Goal: Task Accomplishment & Management: Use online tool/utility

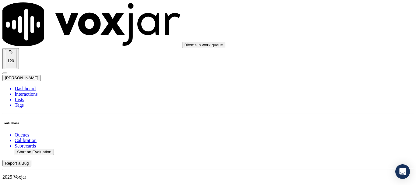
click at [43, 149] on button "Start an Evaluation" at bounding box center [34, 152] width 39 height 6
type input "20250905-143543_7406101573-all.mp3"
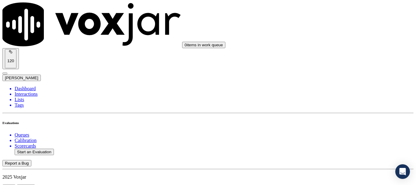
type input "fab"
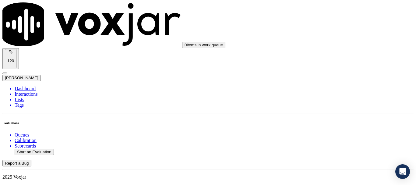
type input "[DATE]T19:34"
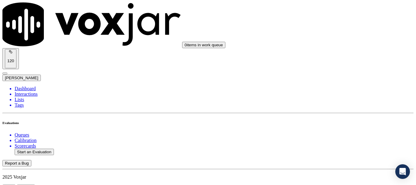
scroll to position [61, 0]
type input "[PERSON_NAME]"
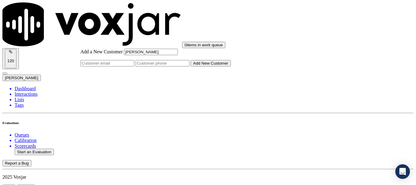
type input "[PERSON_NAME]"
click at [189, 66] on input "Add a New Customer" at bounding box center [163, 63] width 54 height 6
paste input "7406101573"
type input "7406101573"
click at [231, 66] on button "Add New Customer" at bounding box center [211, 63] width 40 height 6
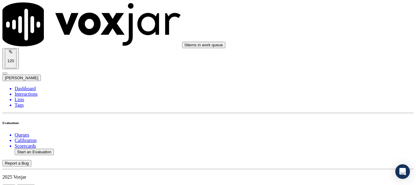
click at [340, 126] on div "Yes" at bounding box center [346, 122] width 77 height 5
click at [341, 118] on div "Yes" at bounding box center [346, 115] width 77 height 5
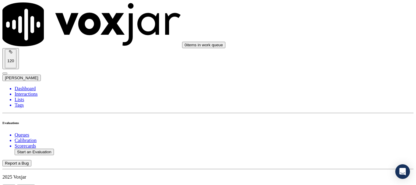
scroll to position [213, 0]
click at [335, 79] on div "No" at bounding box center [346, 75] width 77 height 5
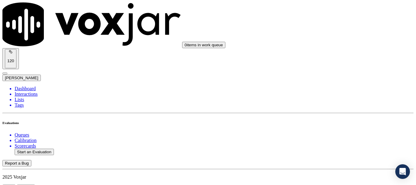
paste textarea "Agent should have probed whether the call was regarding Electric or Gas, but in…"
type textarea "Agent should have probed whether the call was regarding Electric or Gas, but in…"
click at [334, 109] on div "N/A" at bounding box center [346, 106] width 77 height 5
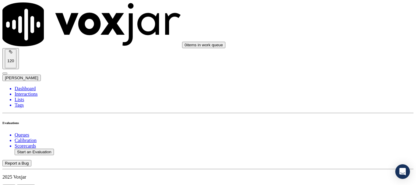
scroll to position [457, 0]
click at [333, 56] on div "N/A" at bounding box center [346, 52] width 77 height 5
click at [335, 122] on div "Yes" at bounding box center [346, 118] width 77 height 5
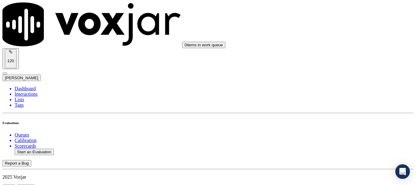
scroll to position [609, 0]
click at [341, 53] on div "Yes" at bounding box center [346, 50] width 77 height 5
click at [334, 143] on div "No" at bounding box center [346, 139] width 77 height 5
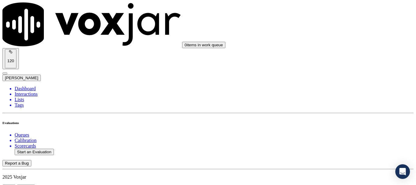
drag, startPoint x: 375, startPoint y: 142, endPoint x: 364, endPoint y: 145, distance: 12.0
drag, startPoint x: 331, startPoint y: 161, endPoint x: 223, endPoint y: 175, distance: 109.3
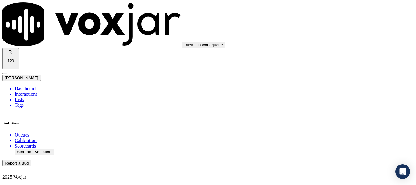
type textarea "9.36sec Agent failed to ask the CX how her name is pronounced ,CX just spelt he…"
click at [335, 57] on div "Yes" at bounding box center [346, 54] width 77 height 5
click at [334, 154] on div "No" at bounding box center [346, 151] width 77 height 5
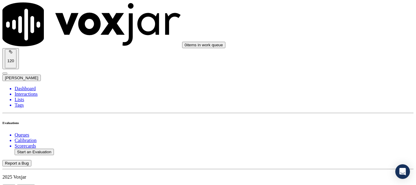
paste textarea "1.59sec Gave wrong Phone number to CX to revoke the consent & she took it as ye…"
type textarea "1.59sec Gave wrong Phone number to CX to revoke the consent & she took it as ye…"
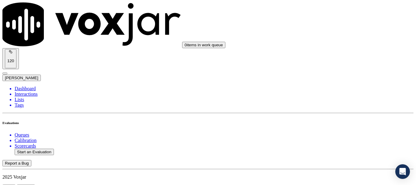
click at [331, 128] on div "Yes" at bounding box center [346, 124] width 77 height 5
click at [336, 87] on div "No" at bounding box center [346, 83] width 77 height 5
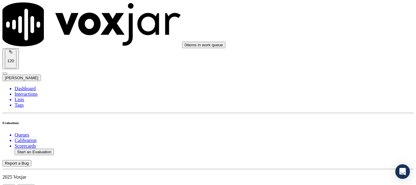
scroll to position [12, 0]
type textarea "Agent is barely managing to speak English she is cannot pronounce correctly & w…"
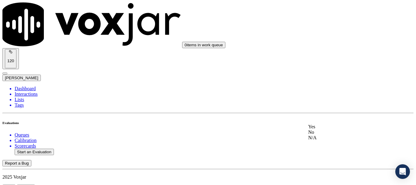
click at [337, 135] on div "No" at bounding box center [346, 131] width 77 height 5
click at [340, 90] on div "No" at bounding box center [346, 86] width 77 height 5
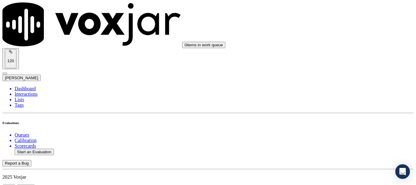
click at [335, 45] on div "No" at bounding box center [346, 41] width 77 height 5
click at [332, 129] on div "No" at bounding box center [346, 125] width 77 height 5
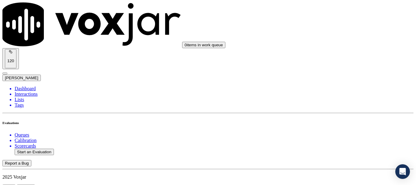
type textarea "12.37sec A consent is required here which agent failed to take "APG&E will now …"
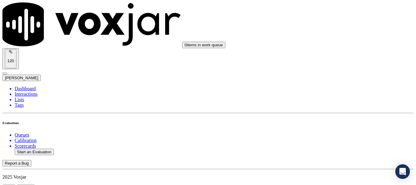
click at [341, 87] on div "Yes" at bounding box center [346, 84] width 77 height 5
click at [323, 117] on div "Yes" at bounding box center [346, 114] width 77 height 5
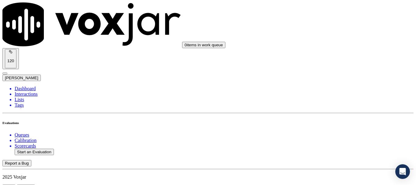
click at [342, 121] on div "Yes" at bounding box center [346, 117] width 77 height 5
click at [344, 76] on div "Yes" at bounding box center [346, 72] width 77 height 5
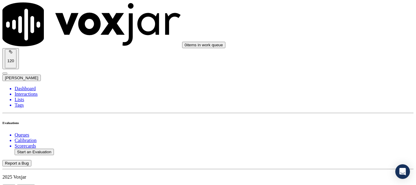
click at [326, 118] on div "No" at bounding box center [346, 115] width 77 height 5
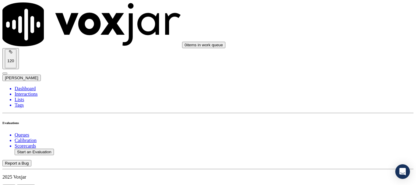
scroll to position [183, 0]
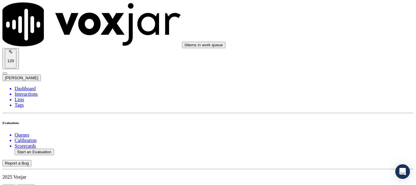
click at [42, 149] on button "Start an Evaluation" at bounding box center [34, 152] width 39 height 6
type input "20250905-174605_7175729134-all.mp3"
type input "mi"
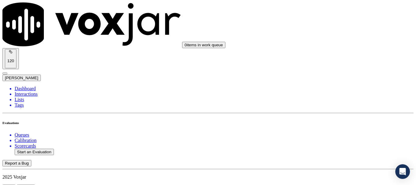
type input "[DATE]T20:11"
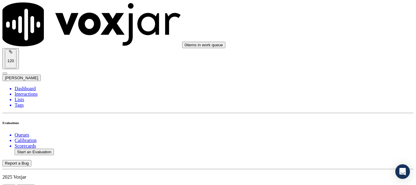
scroll to position [91, 0]
type input "7175729134"
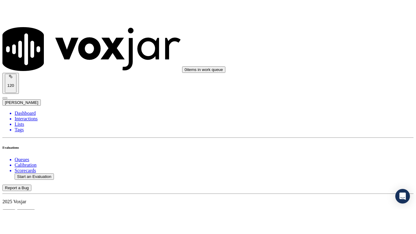
scroll to position [122, 0]
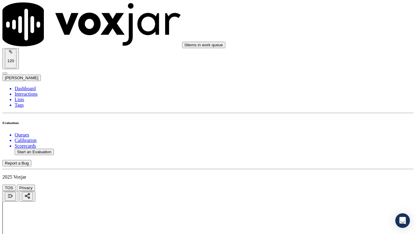
click at [337, 126] on div "Yes" at bounding box center [346, 122] width 77 height 5
click at [333, 163] on div "Yes" at bounding box center [346, 159] width 77 height 5
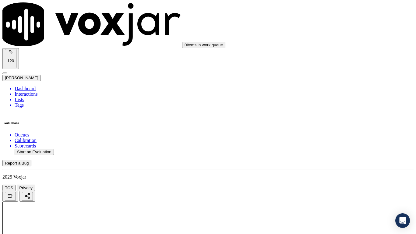
drag, startPoint x: 338, startPoint y: 62, endPoint x: 344, endPoint y: 155, distance: 92.5
click at [330, 73] on div "Yes" at bounding box center [346, 70] width 77 height 5
click at [328, 168] on div "N/A" at bounding box center [346, 165] width 77 height 5
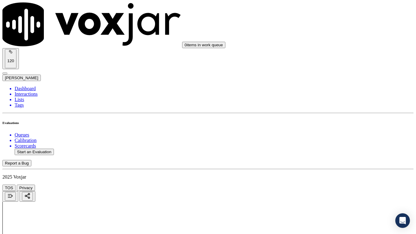
scroll to position [396, 0]
click at [330, 84] on div "N/A" at bounding box center [346, 81] width 77 height 5
click at [327, 150] on div "Yes" at bounding box center [346, 147] width 77 height 5
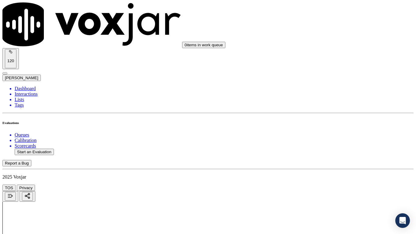
scroll to position [518, 0]
click at [333, 110] on div "Yes" at bounding box center [346, 109] width 77 height 5
click at [332, 185] on div "Yes" at bounding box center [346, 193] width 77 height 5
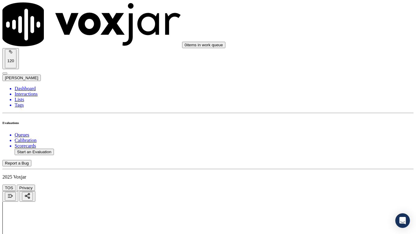
scroll to position [609, 0]
click at [335, 181] on div "Yes" at bounding box center [346, 178] width 77 height 5
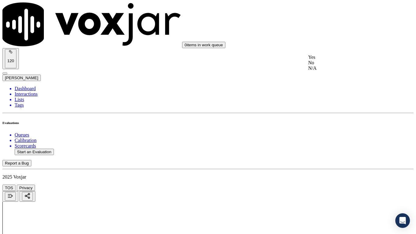
click at [331, 60] on div "Yes" at bounding box center [346, 57] width 77 height 5
click at [331, 179] on div "Yes" at bounding box center [346, 176] width 77 height 5
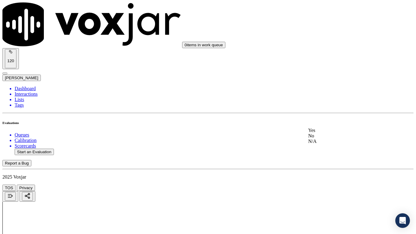
click at [333, 133] on div "Yes" at bounding box center [346, 130] width 77 height 5
click at [335, 118] on div "Yes" at bounding box center [346, 115] width 77 height 5
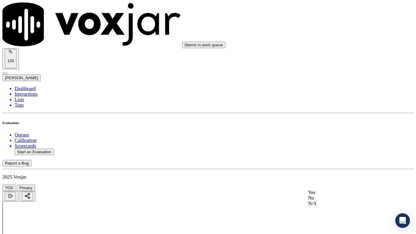
click at [332, 185] on div "Yes" at bounding box center [346, 192] width 77 height 5
click at [335, 120] on div "Yes" at bounding box center [346, 116] width 77 height 5
drag, startPoint x: 335, startPoint y: 189, endPoint x: 333, endPoint y: 196, distance: 7.5
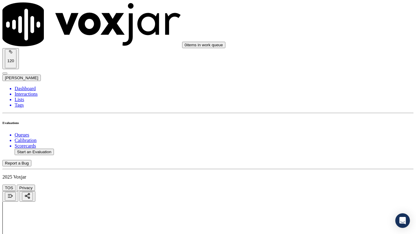
click at [331, 185] on div "Yes" at bounding box center [346, 200] width 77 height 5
drag, startPoint x: 332, startPoint y: 62, endPoint x: 333, endPoint y: 66, distance: 4.9
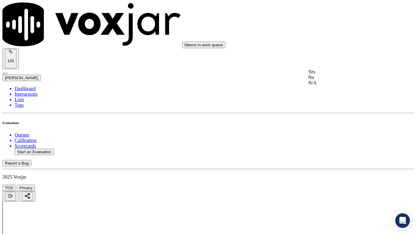
click at [335, 75] on div "Yes" at bounding box center [346, 71] width 77 height 5
click at [332, 151] on div "Yes" at bounding box center [346, 148] width 77 height 5
drag, startPoint x: 329, startPoint y: 58, endPoint x: 339, endPoint y: 74, distance: 18.4
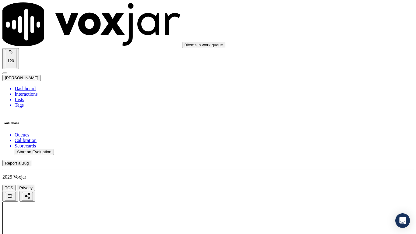
click at [337, 78] on div "Yes" at bounding box center [346, 74] width 77 height 5
drag, startPoint x: 336, startPoint y: 141, endPoint x: 335, endPoint y: 189, distance: 48.4
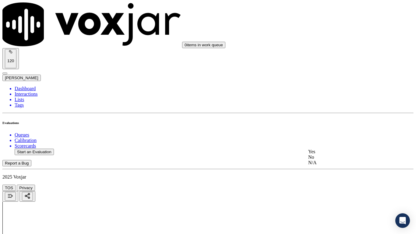
click at [331, 154] on div "Yes" at bounding box center [346, 151] width 77 height 5
click at [330, 166] on div "Yes" at bounding box center [346, 164] width 77 height 5
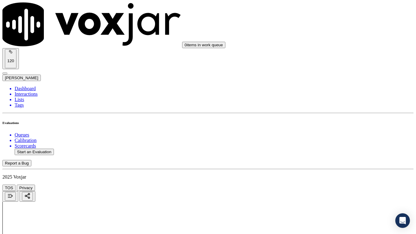
click at [48, 149] on button "Start an Evaluation" at bounding box center [34, 152] width 39 height 6
type input "20250905-171019_3307714216-all.mp3"
type input "car"
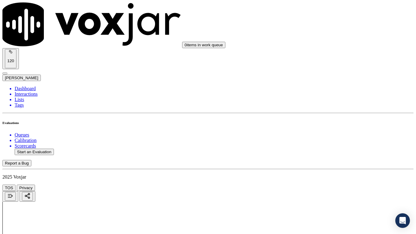
type input "[DATE]T20:23"
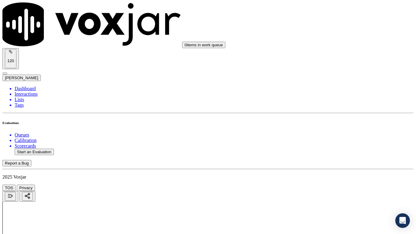
type input "[PERSON_NAME]"
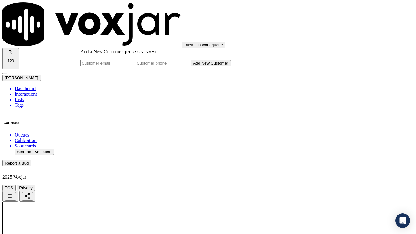
type input "[PERSON_NAME]"
click at [189, 66] on input "Add a New Customer" at bounding box center [163, 63] width 54 height 6
paste input "3307714216"
type input "3307714216"
click at [223, 66] on button "Add New Customer" at bounding box center [211, 63] width 40 height 6
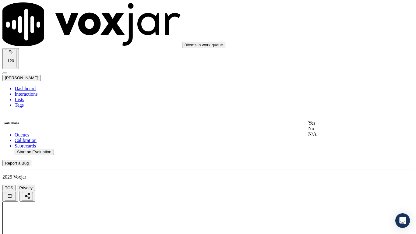
drag, startPoint x: 337, startPoint y: 125, endPoint x: 341, endPoint y: 184, distance: 59.2
click at [337, 125] on div "Yes" at bounding box center [346, 122] width 77 height 5
click at [336, 163] on div "Yes" at bounding box center [346, 159] width 77 height 5
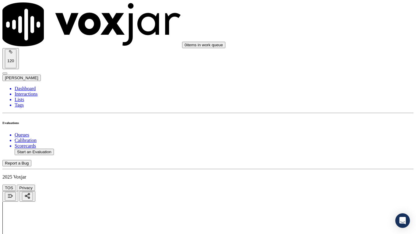
click at [332, 73] on div "Yes" at bounding box center [346, 70] width 77 height 5
click at [332, 168] on div "N/A" at bounding box center [346, 165] width 77 height 5
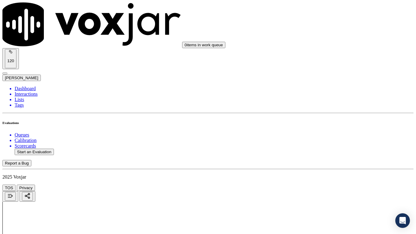
click at [331, 145] on div "N/A" at bounding box center [346, 142] width 77 height 5
click at [325, 149] on div "Yes" at bounding box center [346, 147] width 77 height 5
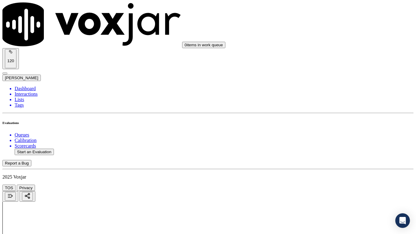
scroll to position [548, 0]
click at [336, 82] on div "Yes" at bounding box center [346, 78] width 77 height 5
click at [326, 166] on div "Yes" at bounding box center [346, 162] width 77 height 5
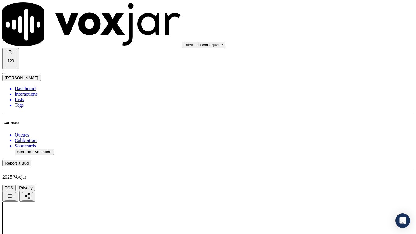
scroll to position [700, 0]
click at [324, 90] on div "Yes" at bounding box center [346, 87] width 77 height 5
click at [330, 181] on div "Yes" at bounding box center [346, 178] width 77 height 5
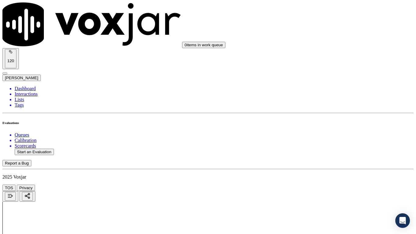
scroll to position [853, 0]
click at [327, 149] on div "Yes" at bounding box center [346, 145] width 77 height 5
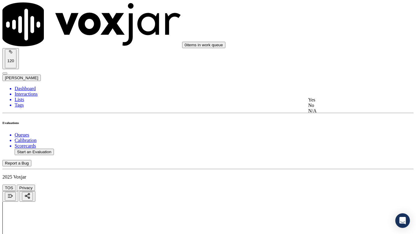
click at [334, 102] on div "Yes" at bounding box center [346, 99] width 77 height 5
click at [324, 179] on div "Yes" at bounding box center [346, 176] width 77 height 5
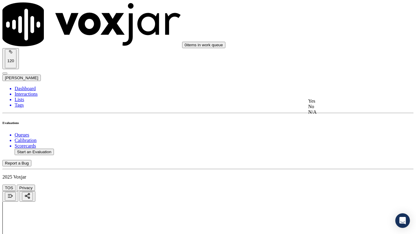
click at [323, 104] on div "Yes" at bounding box center [346, 100] width 77 height 5
drag, startPoint x: 330, startPoint y: 168, endPoint x: 325, endPoint y: 182, distance: 15.3
click at [325, 181] on div "Yes" at bounding box center [346, 177] width 77 height 5
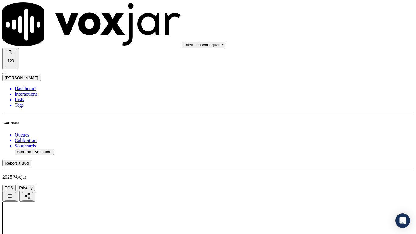
click at [334, 82] on div "Yes" at bounding box center [346, 78] width 77 height 5
click at [329, 162] on div "Yes" at bounding box center [346, 162] width 77 height 5
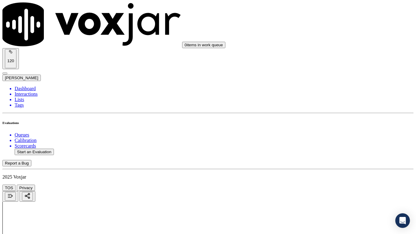
click at [333, 90] on div "Yes" at bounding box center [346, 87] width 77 height 5
click at [325, 185] on div "Yes" at bounding box center [346, 196] width 77 height 5
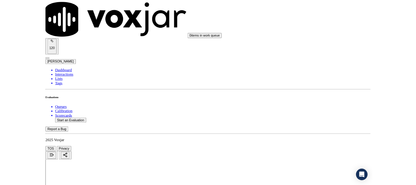
scroll to position [1685, 0]
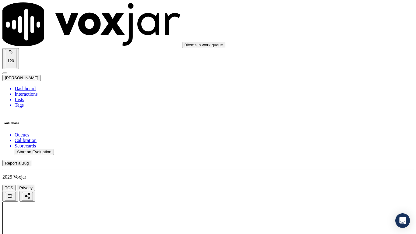
click at [333, 82] on div "Yes" at bounding box center [346, 80] width 77 height 5
click at [329, 167] on div "Yes" at bounding box center [346, 164] width 77 height 5
